Goal: Task Accomplishment & Management: Use online tool/utility

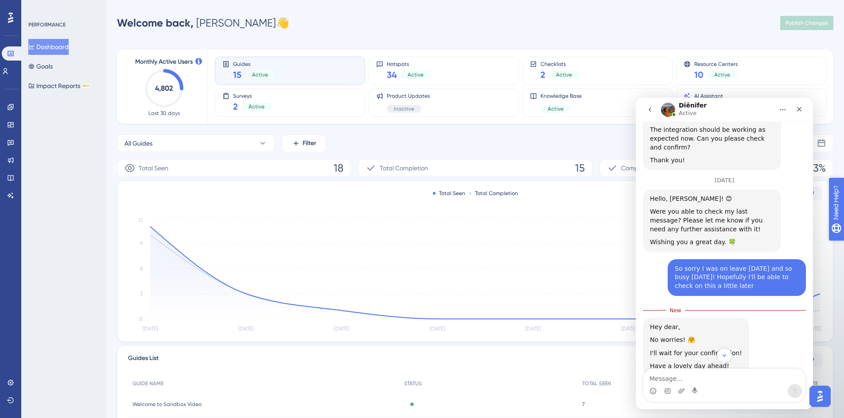
scroll to position [1589, 0]
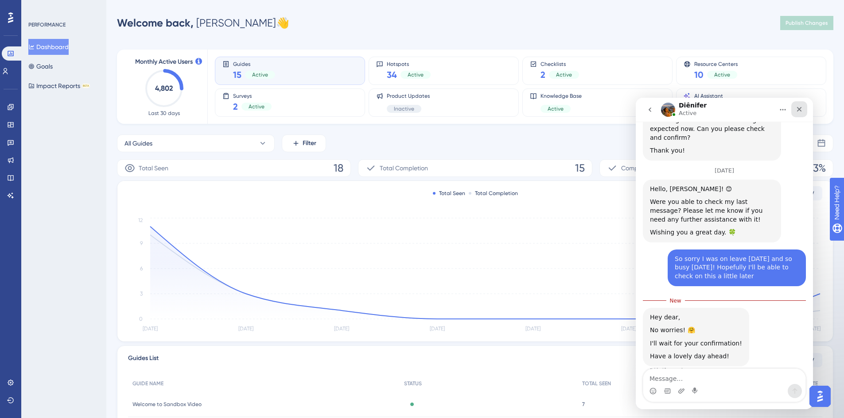
click at [795, 113] on div "Close" at bounding box center [799, 109] width 16 height 16
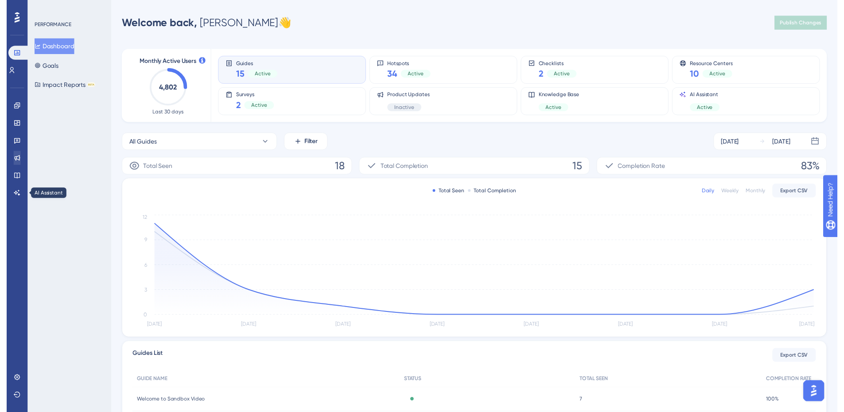
scroll to position [1575, 0]
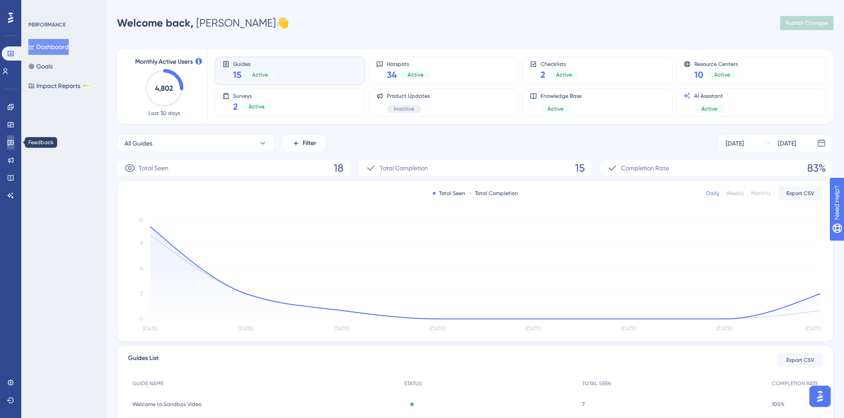
click at [12, 143] on icon at bounding box center [10, 142] width 7 height 7
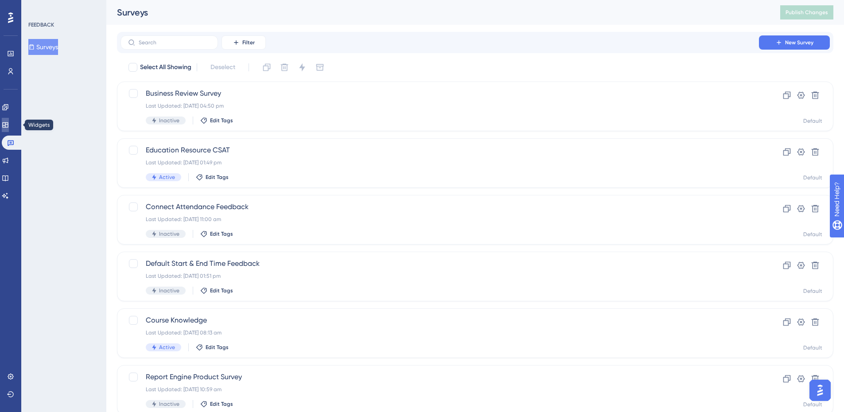
click at [8, 127] on icon at bounding box center [5, 124] width 6 height 5
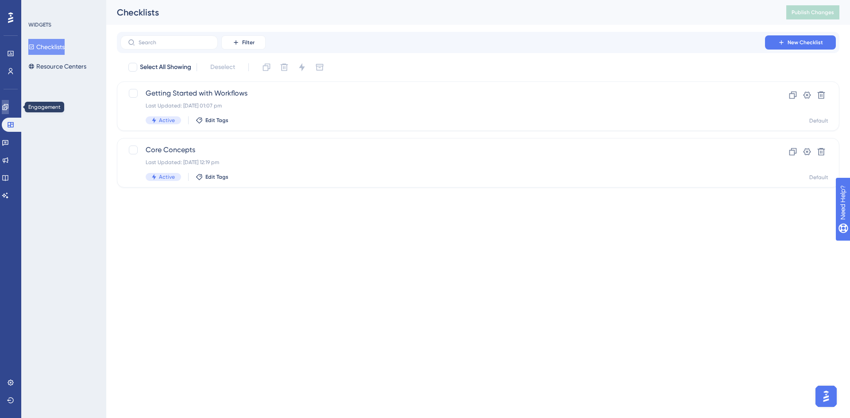
click at [9, 107] on icon at bounding box center [5, 107] width 7 height 7
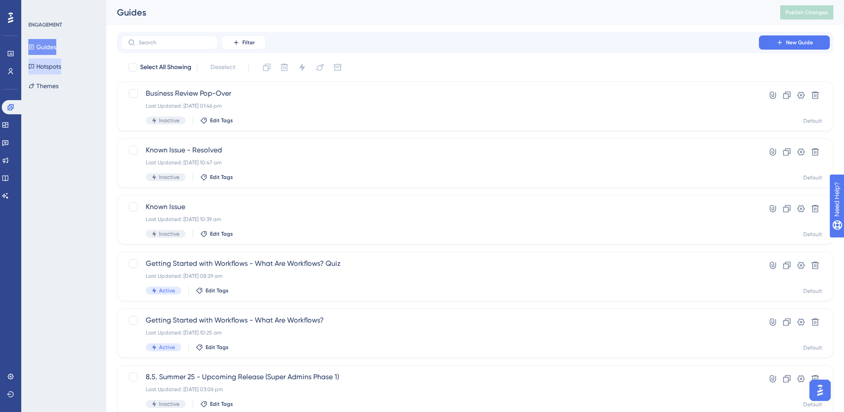
click at [53, 67] on button "Hotspots" at bounding box center [44, 66] width 33 height 16
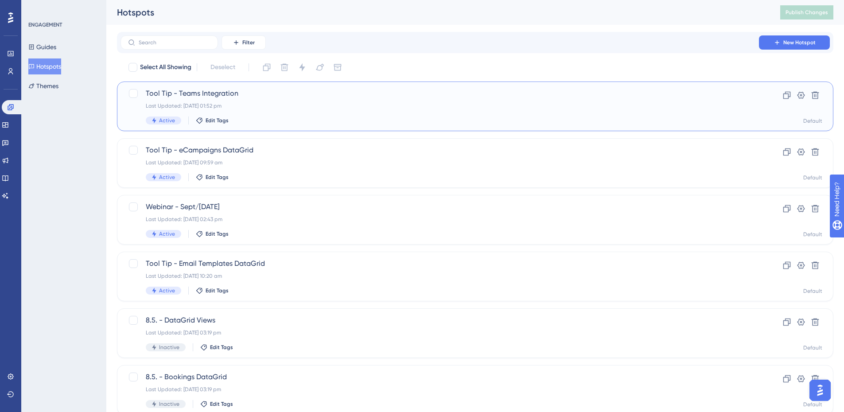
click at [377, 97] on span "Tool Tip - Teams Integration" at bounding box center [440, 93] width 588 height 11
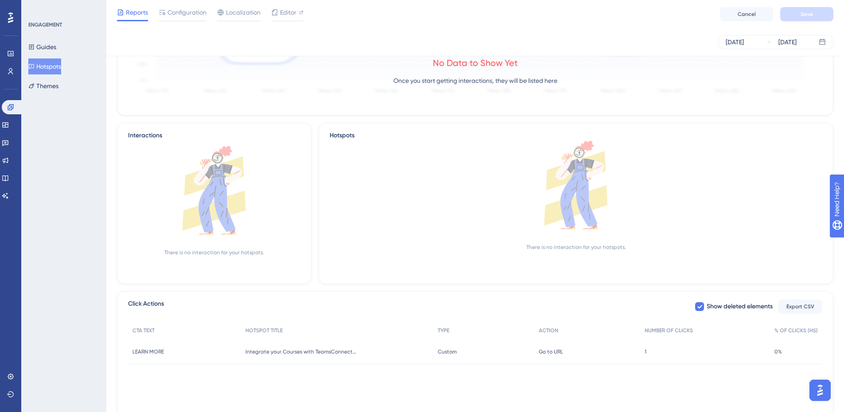
scroll to position [158, 0]
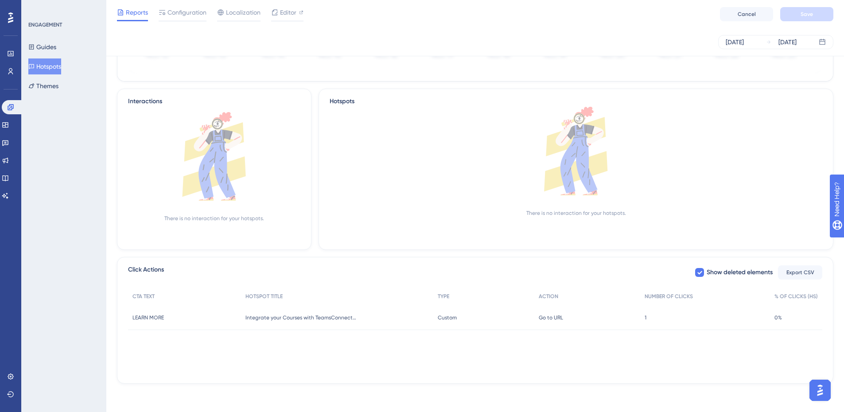
click at [599, 316] on div "Go to URL Go to URL" at bounding box center [587, 317] width 106 height 25
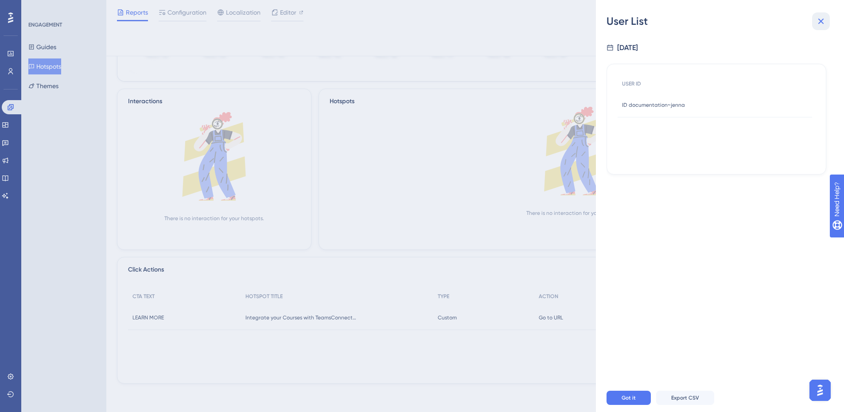
click at [819, 19] on icon at bounding box center [821, 22] width 6 height 6
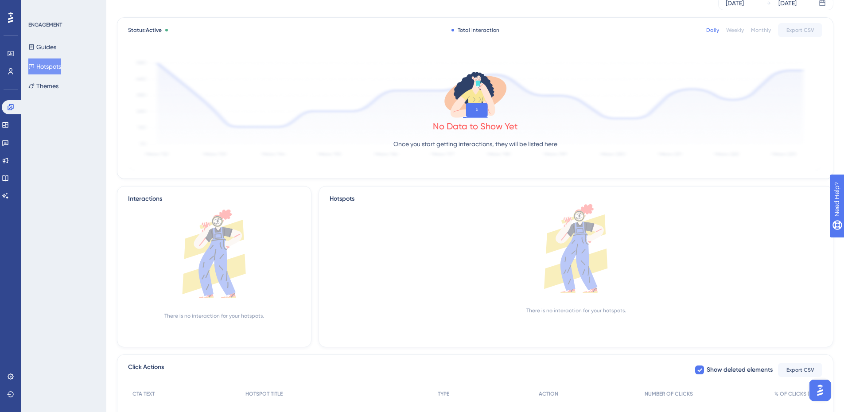
scroll to position [0, 0]
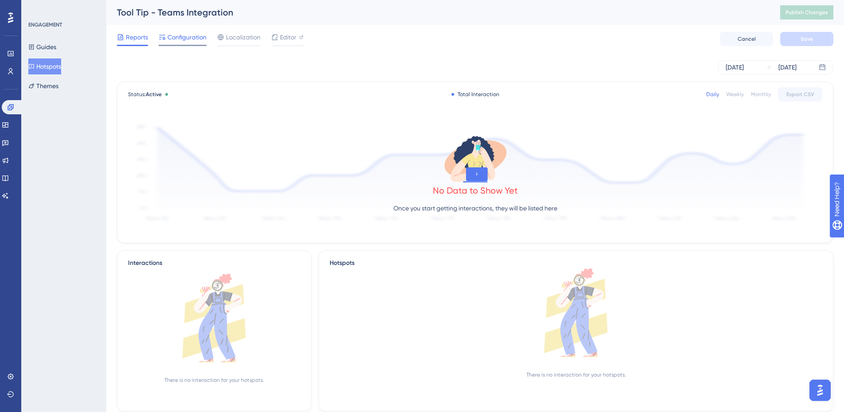
click at [178, 35] on span "Configuration" at bounding box center [186, 37] width 39 height 11
